Goal: Find specific page/section: Find specific page/section

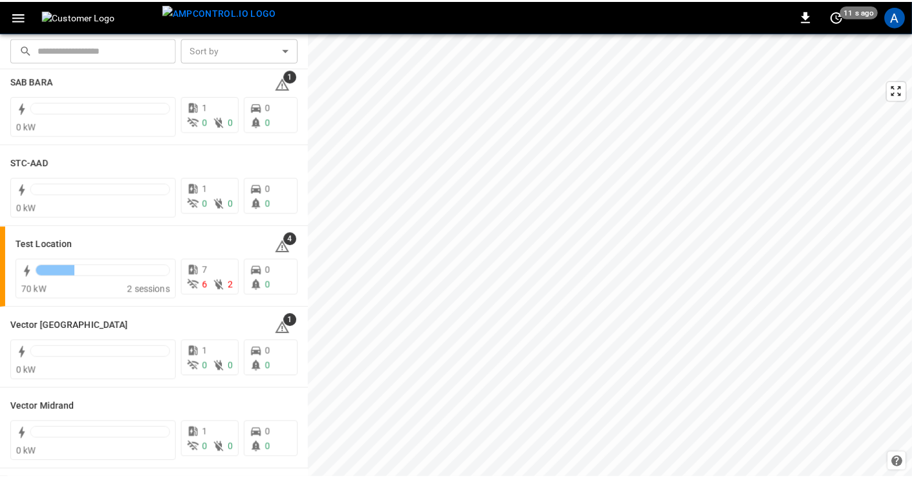
scroll to position [351, 0]
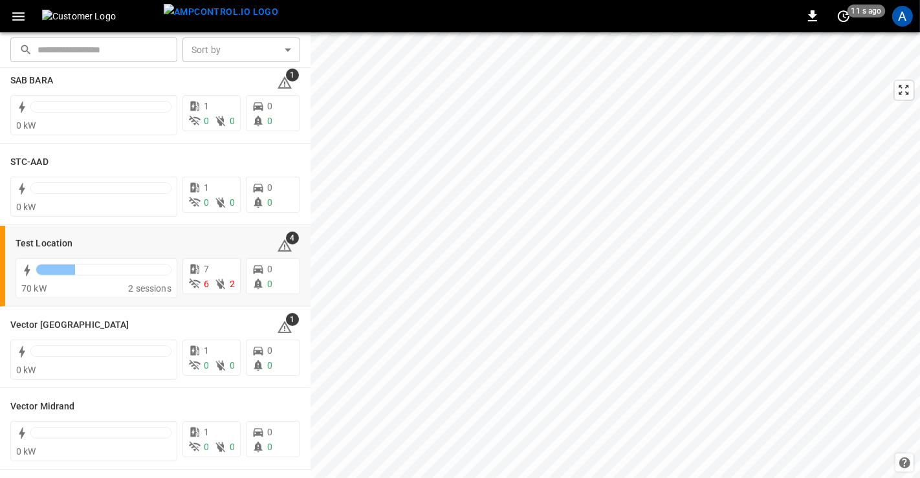
click at [54, 241] on h6 "Test Location" at bounding box center [44, 244] width 57 height 14
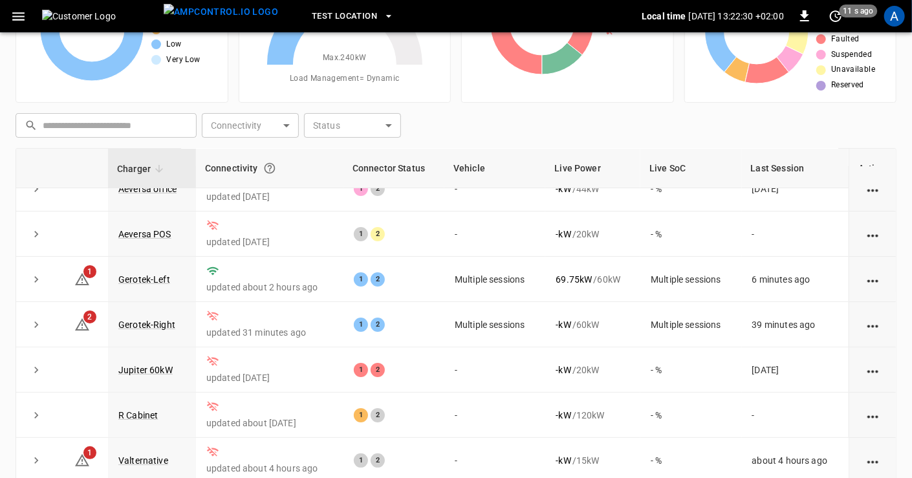
scroll to position [111, 0]
